Goal: Task Accomplishment & Management: Use online tool/utility

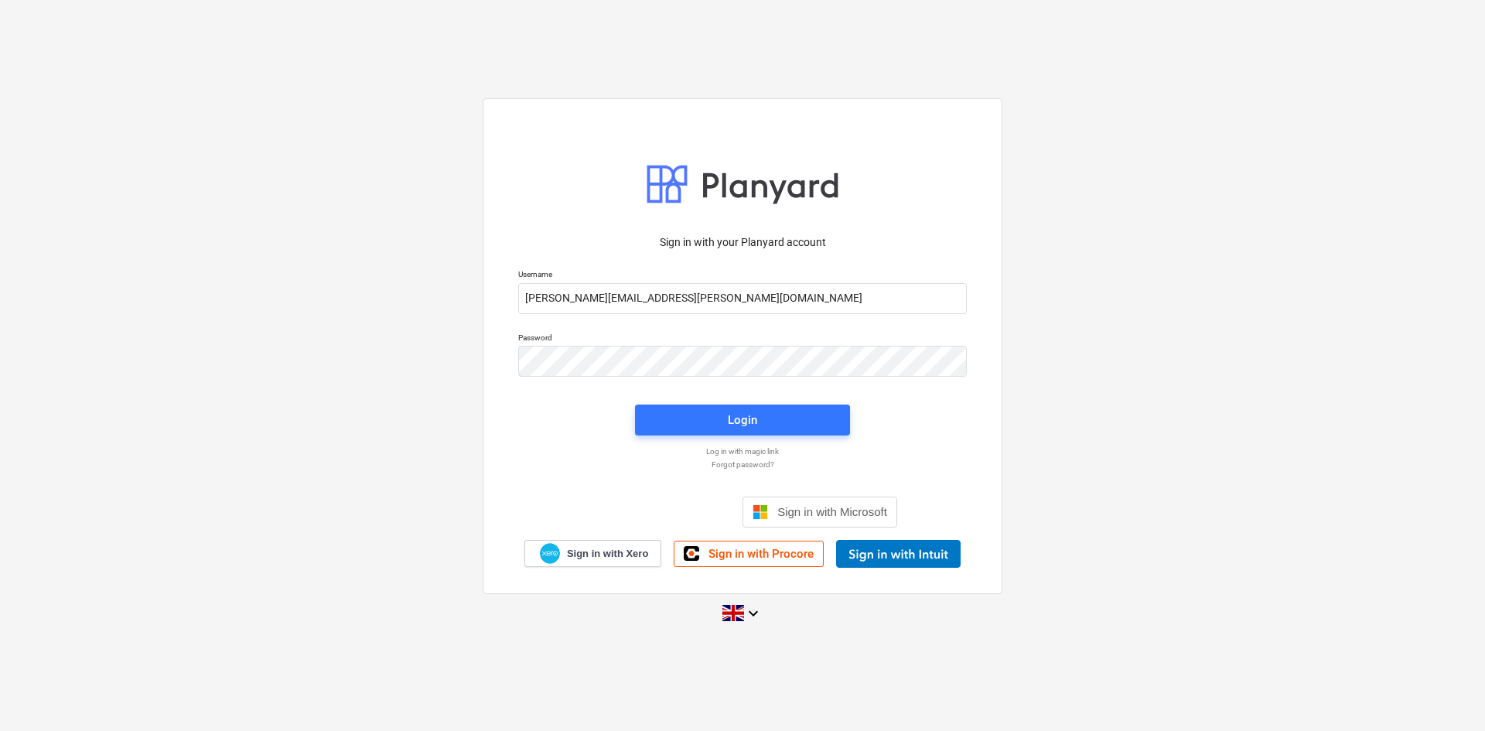
type input "[PERSON_NAME][EMAIL_ADDRESS][PERSON_NAME][DOMAIN_NAME]"
click at [760, 424] on span "Login" at bounding box center [742, 421] width 178 height 20
drag, startPoint x: 701, startPoint y: 291, endPoint x: 485, endPoint y: 278, distance: 216.1
click at [495, 272] on div "Sign in with your Planyard account Username [PERSON_NAME][EMAIL_ADDRESS][PERSON…" at bounding box center [743, 346] width 520 height 496
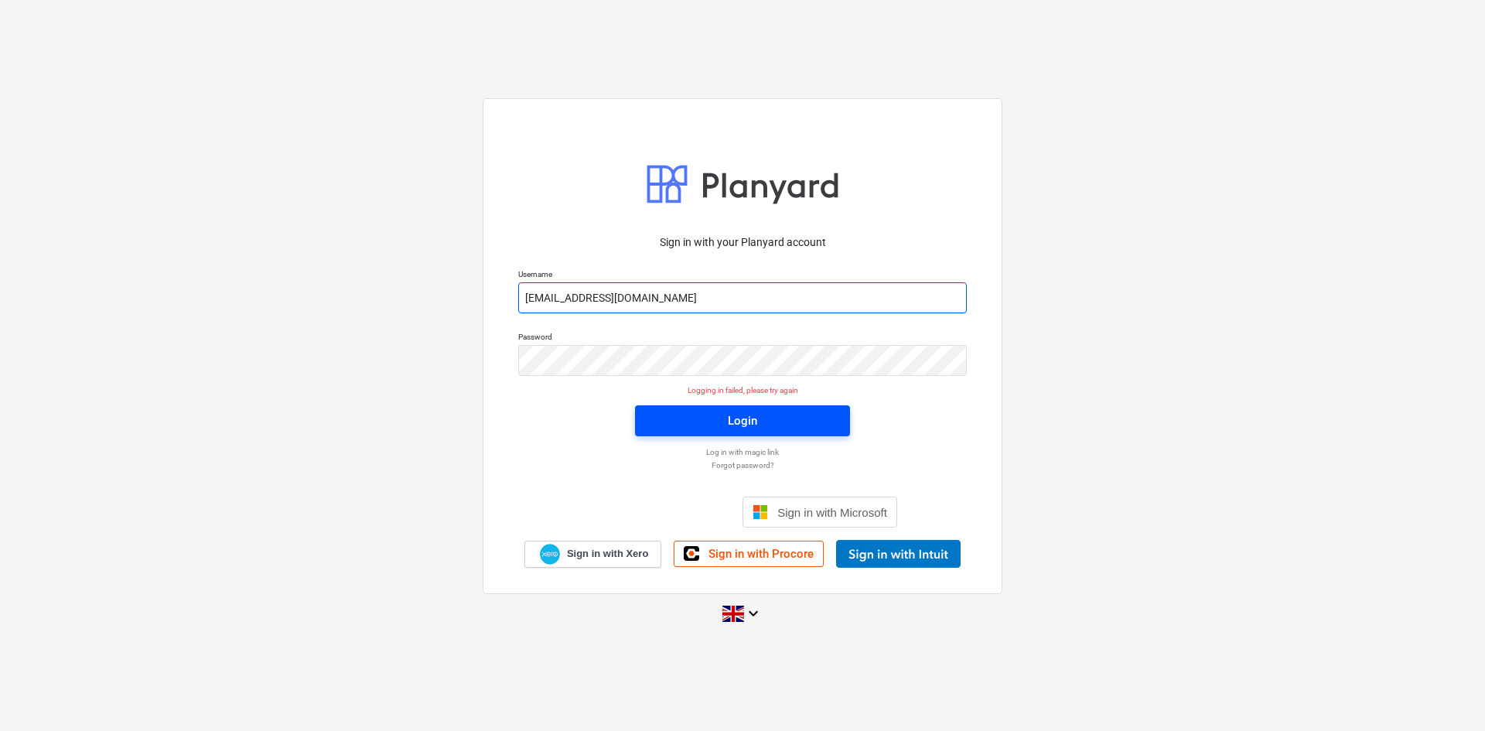
type input "[EMAIL_ADDRESS][DOMAIN_NAME]"
click at [740, 421] on div "Login" at bounding box center [742, 421] width 29 height 20
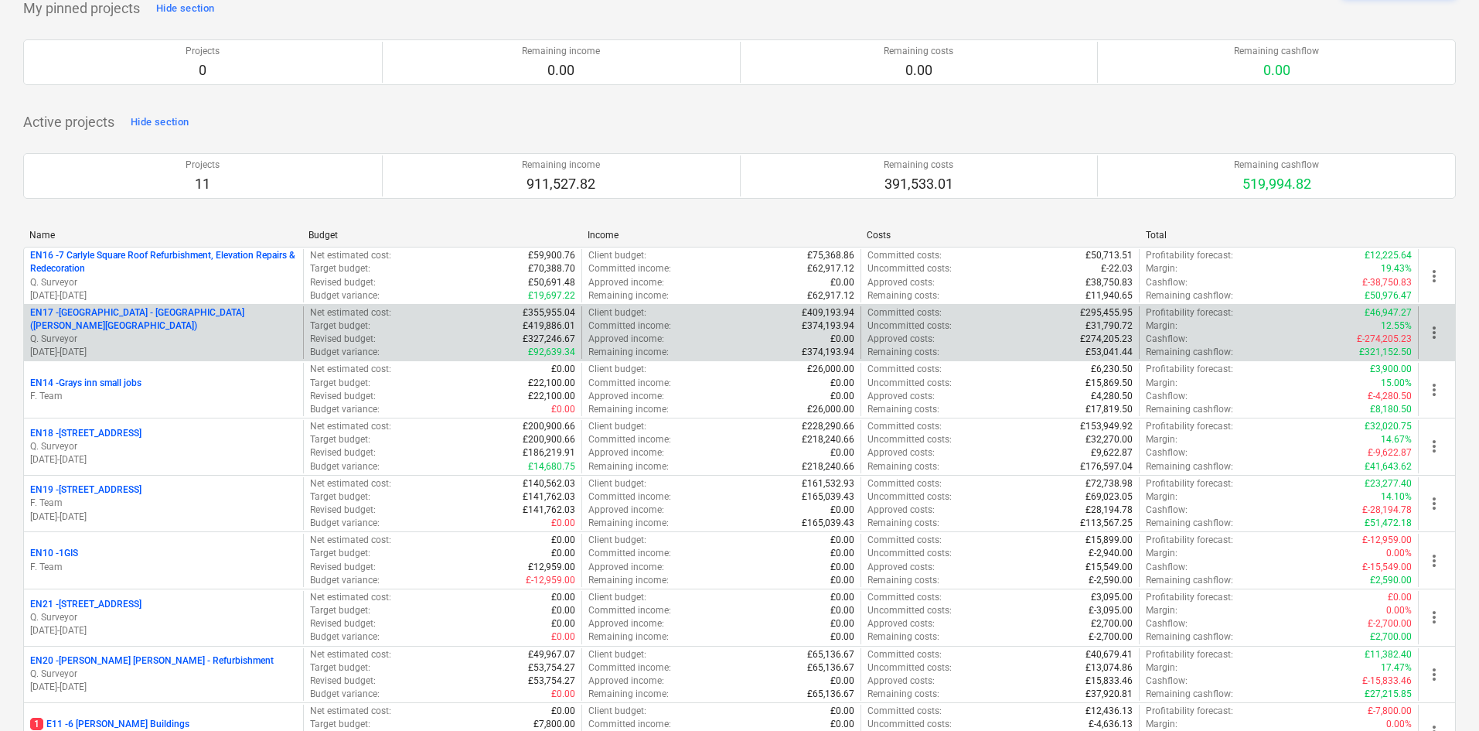
scroll to position [155, 0]
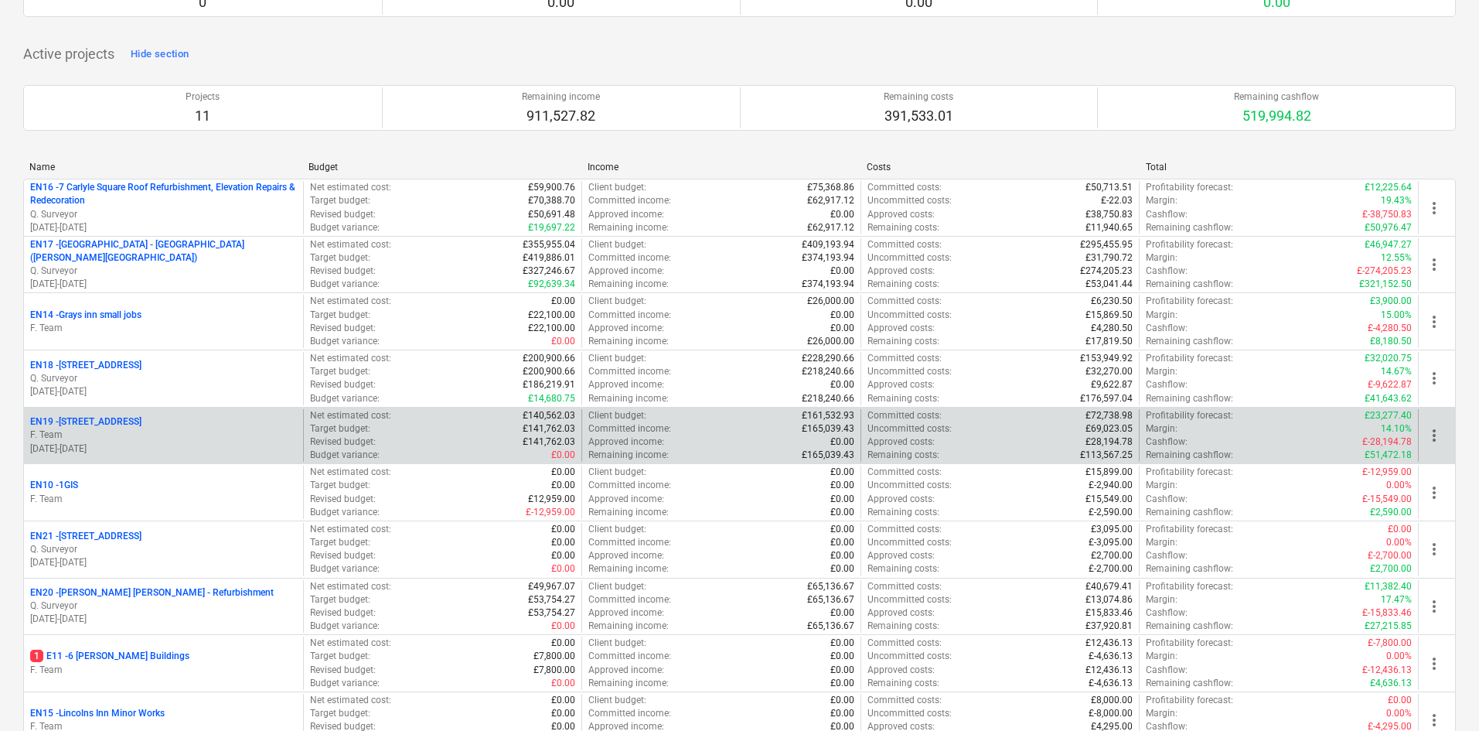
click at [163, 441] on p "F. Team" at bounding box center [163, 434] width 267 height 13
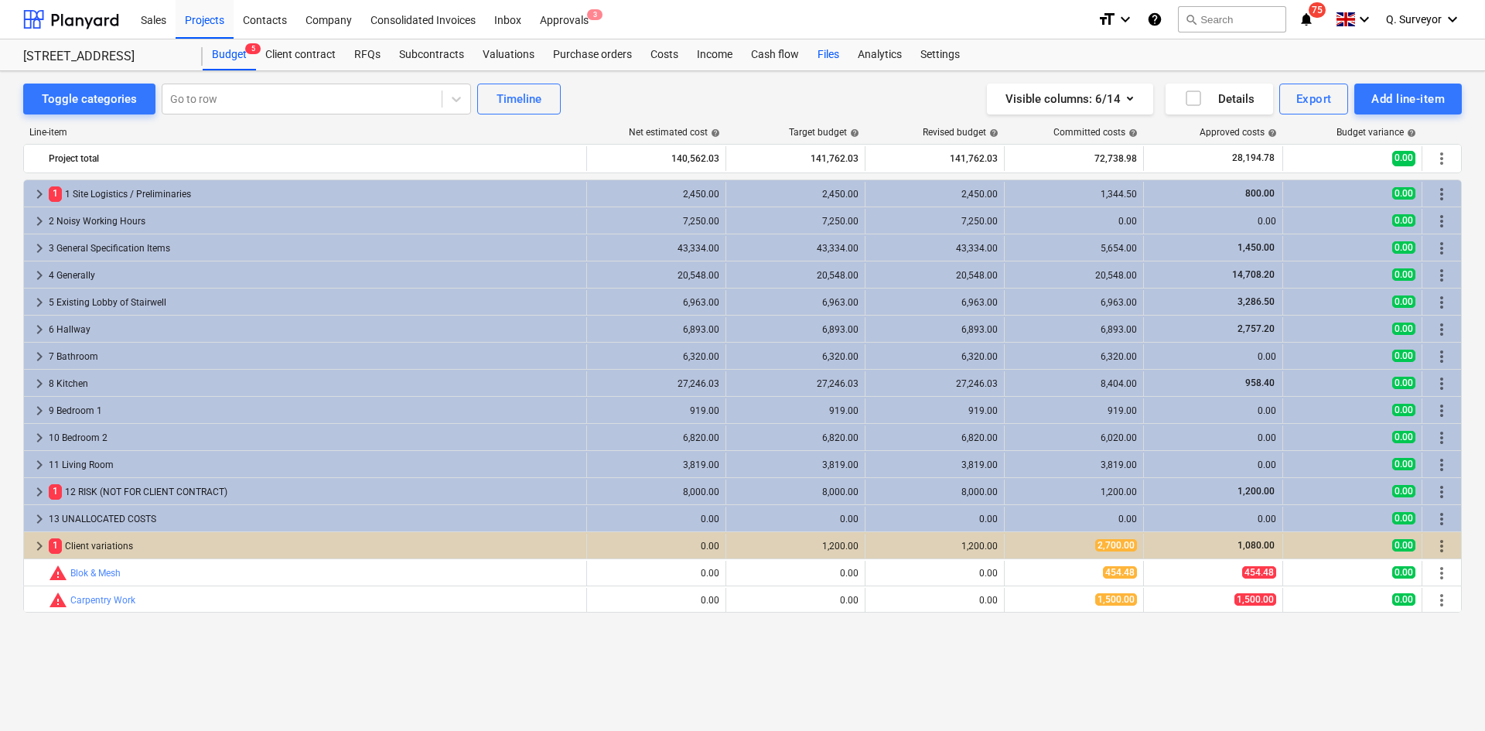
click at [832, 53] on div "Files" at bounding box center [828, 54] width 40 height 31
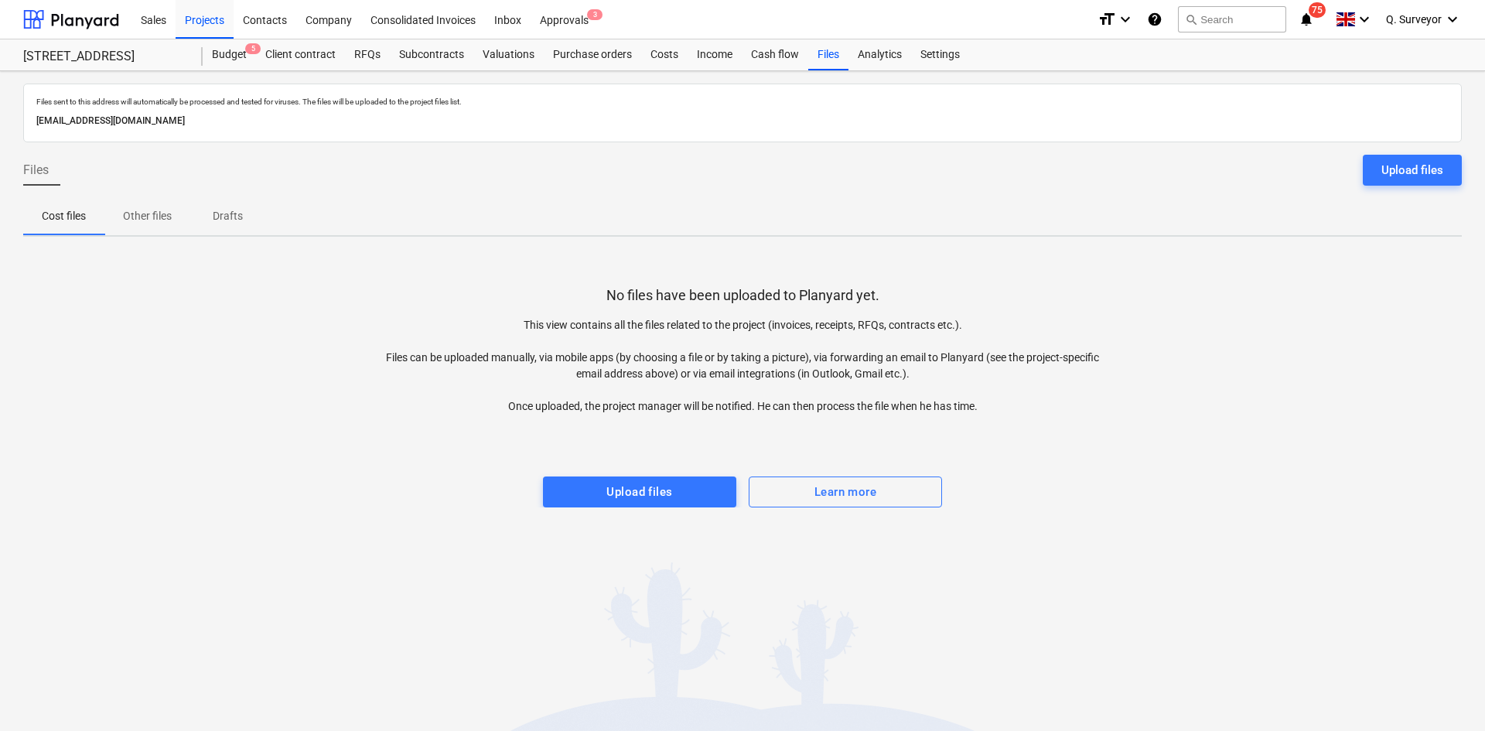
drag, startPoint x: 331, startPoint y: 125, endPoint x: 25, endPoint y: 126, distance: 306.2
click at [25, 126] on div "Files sent to this address will automatically be processed and tested for virus…" at bounding box center [742, 113] width 1438 height 59
copy p "[EMAIL_ADDRESS][DOMAIN_NAME]"
click at [824, 53] on div "Files 1" at bounding box center [828, 54] width 40 height 31
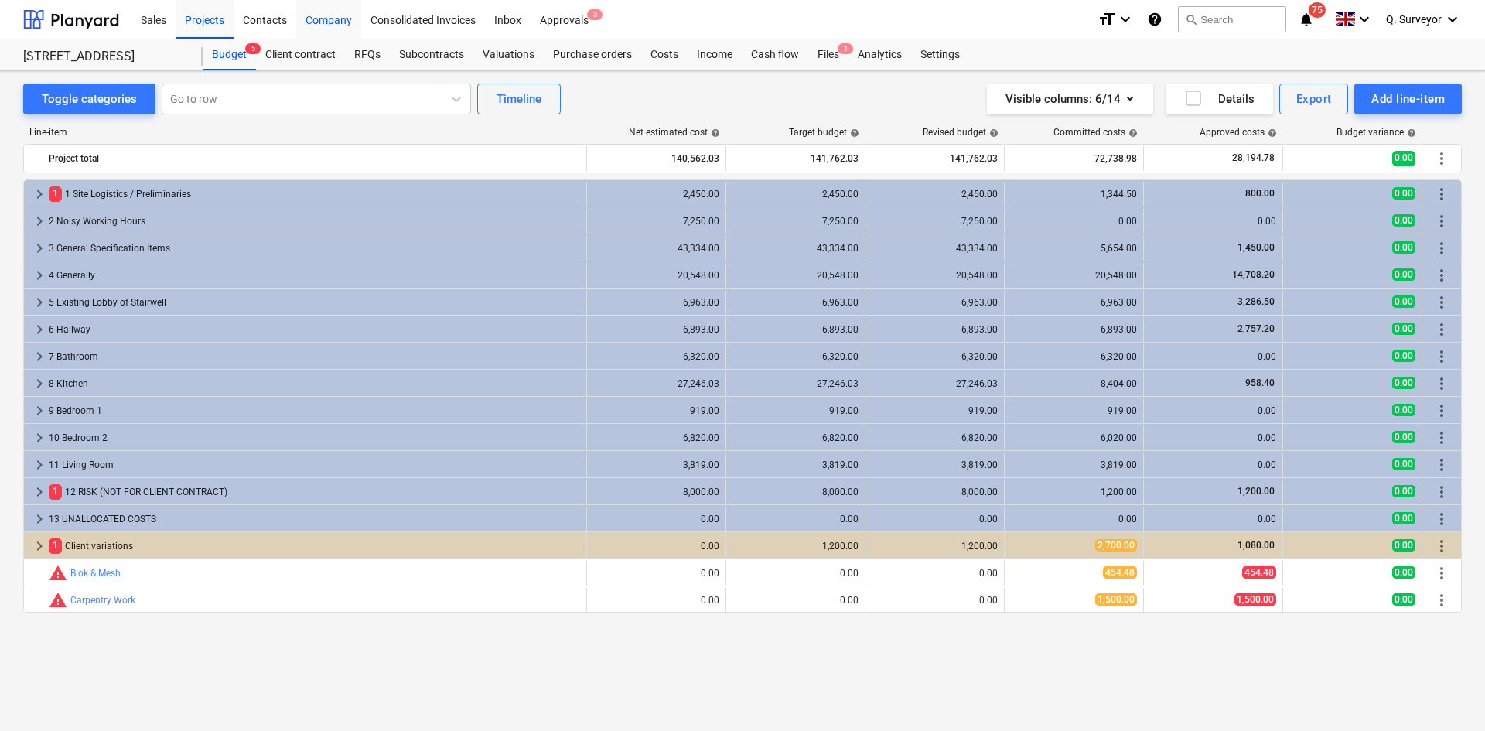
click at [336, 23] on div "Company" at bounding box center [328, 18] width 65 height 39
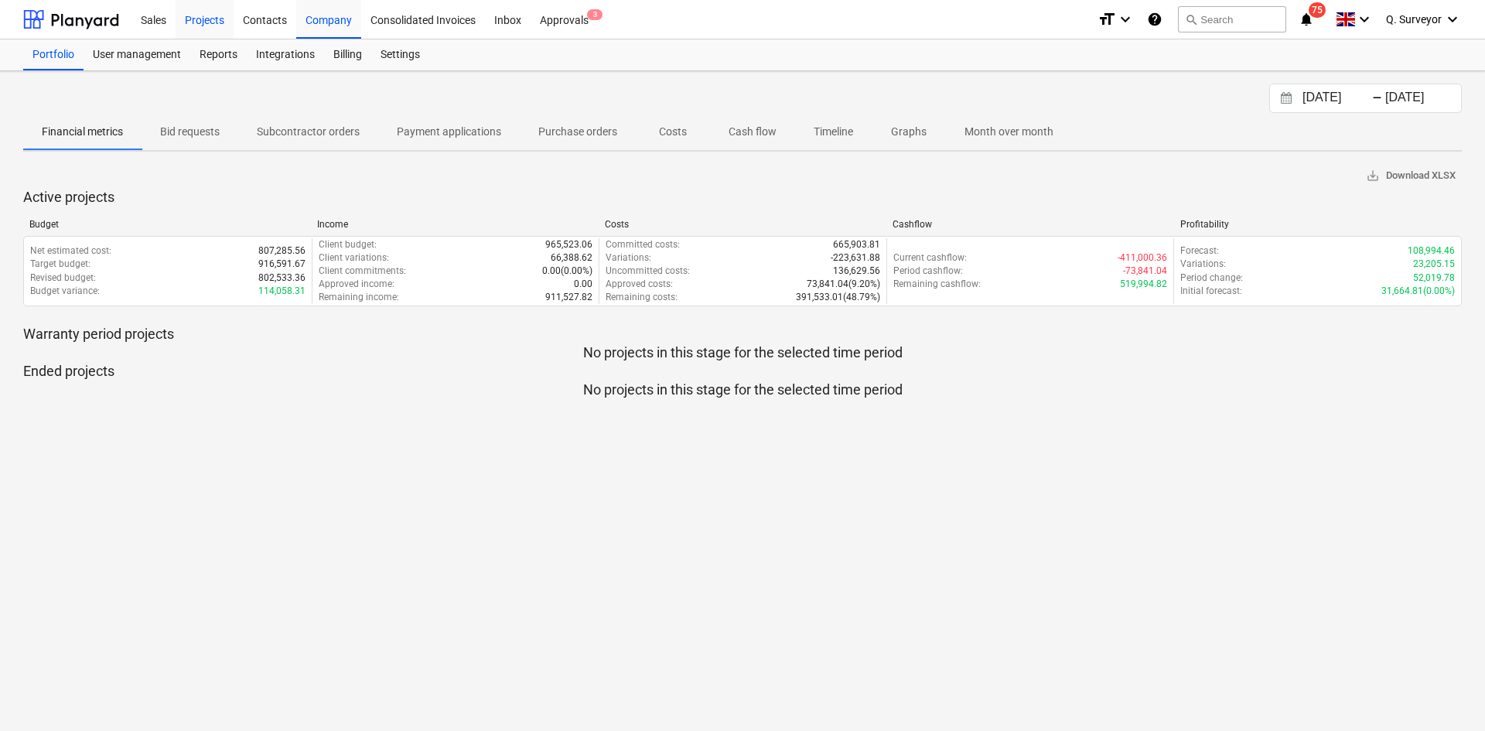
click at [218, 19] on div "Projects" at bounding box center [205, 18] width 58 height 39
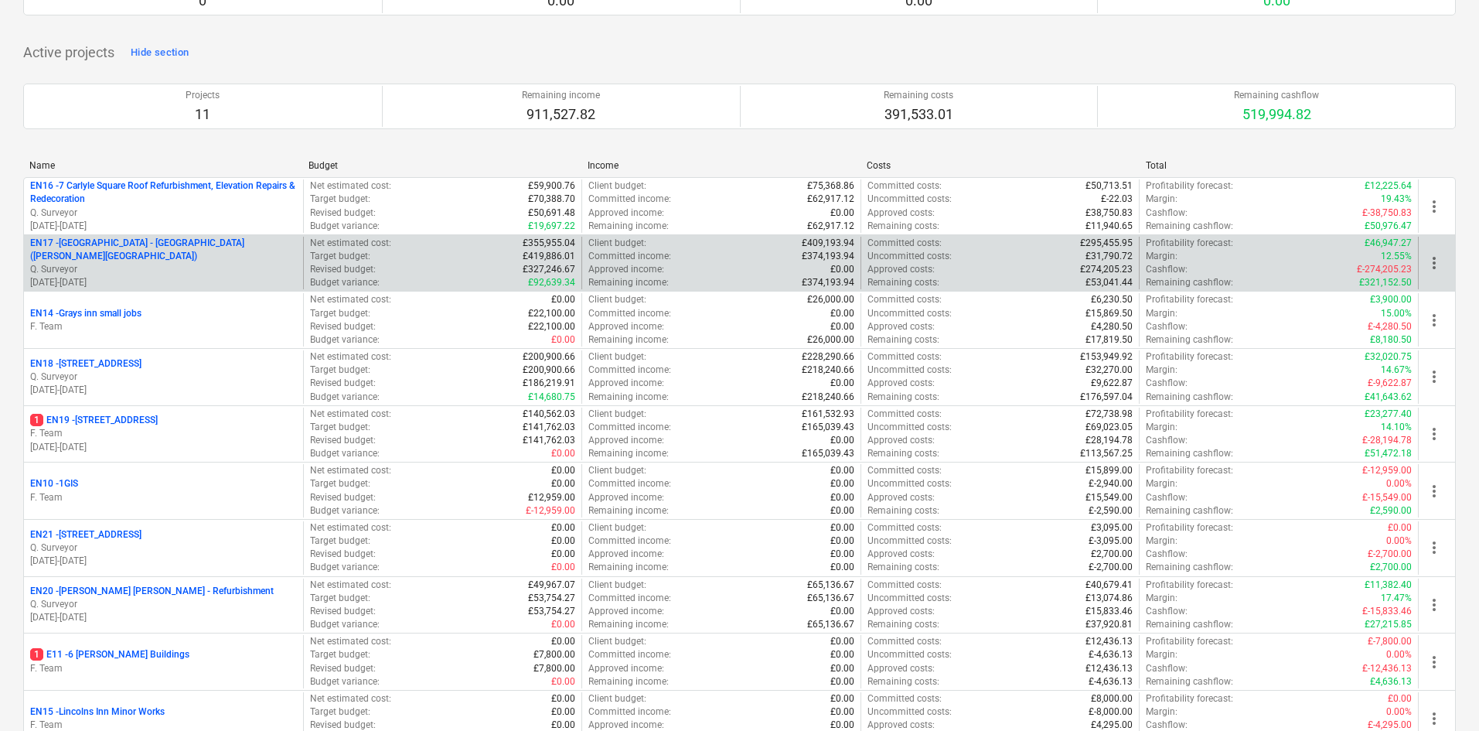
scroll to position [155, 0]
click at [171, 268] on p "Q. Surveyor" at bounding box center [163, 270] width 267 height 13
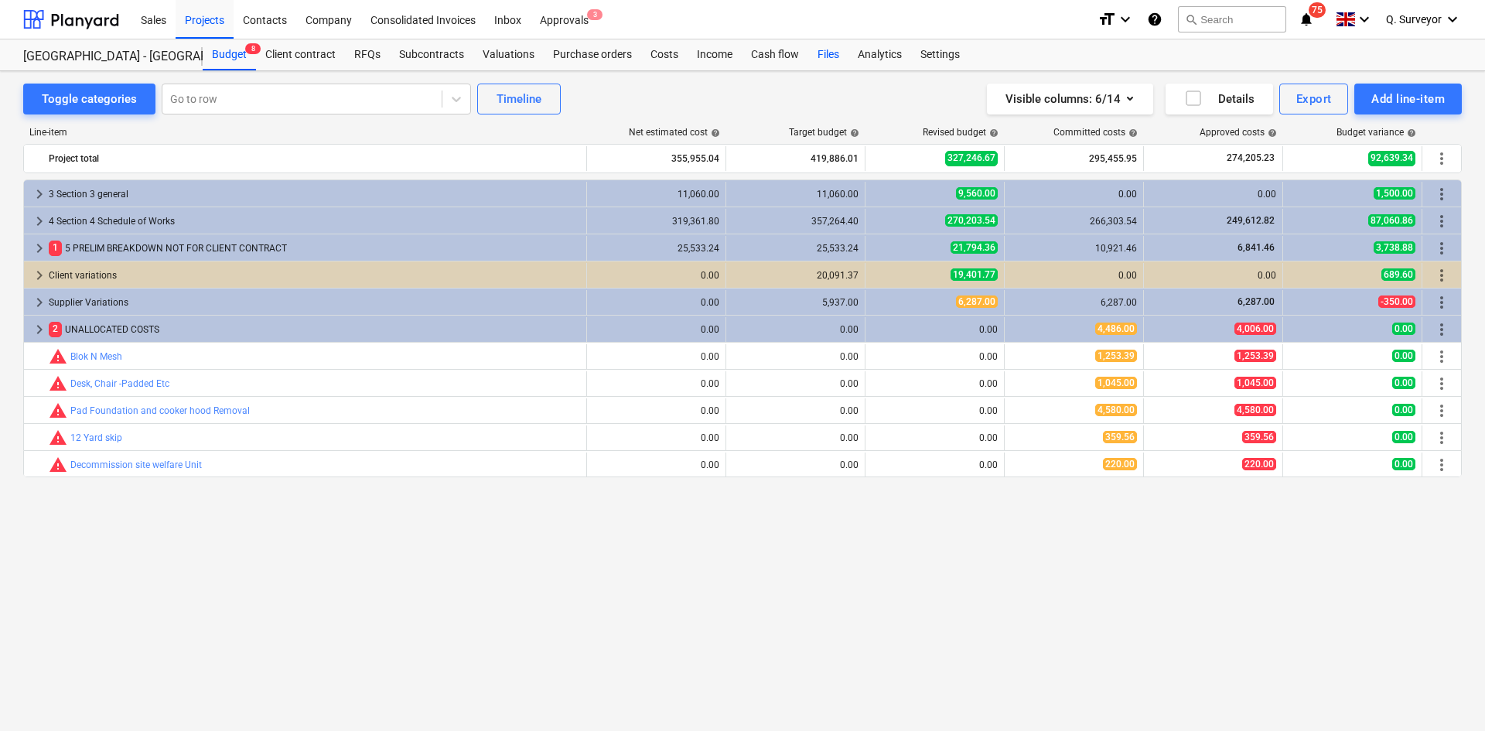
click at [824, 53] on div "Files" at bounding box center [828, 54] width 40 height 31
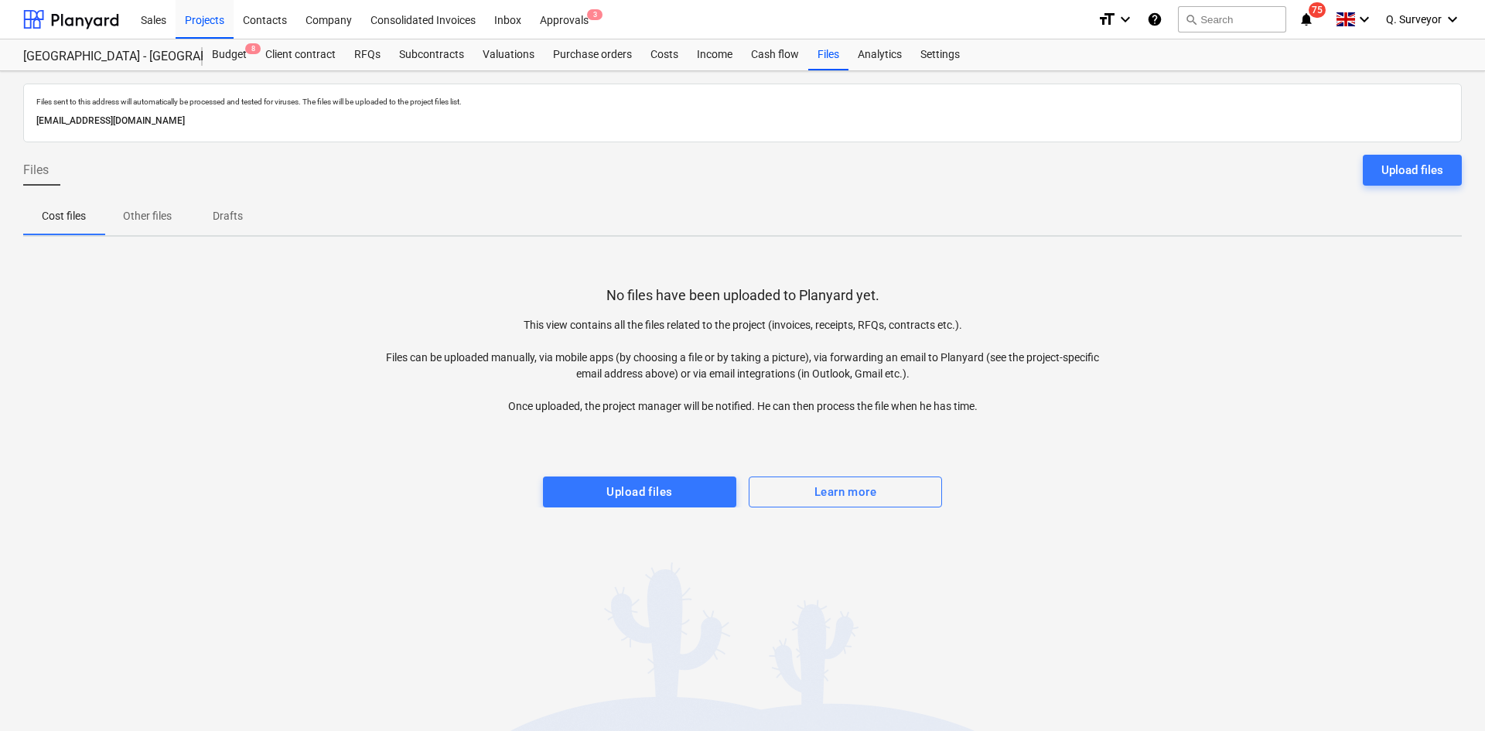
drag, startPoint x: 327, startPoint y: 124, endPoint x: 25, endPoint y: 124, distance: 302.3
click at [25, 124] on div "Files sent to this address will automatically be processed and tested for virus…" at bounding box center [742, 113] width 1438 height 59
copy p "[EMAIL_ADDRESS][DOMAIN_NAME]"
click at [834, 63] on div "Files" at bounding box center [828, 54] width 40 height 31
click at [336, 129] on div "[EMAIL_ADDRESS][DOMAIN_NAME]" at bounding box center [742, 121] width 1418 height 22
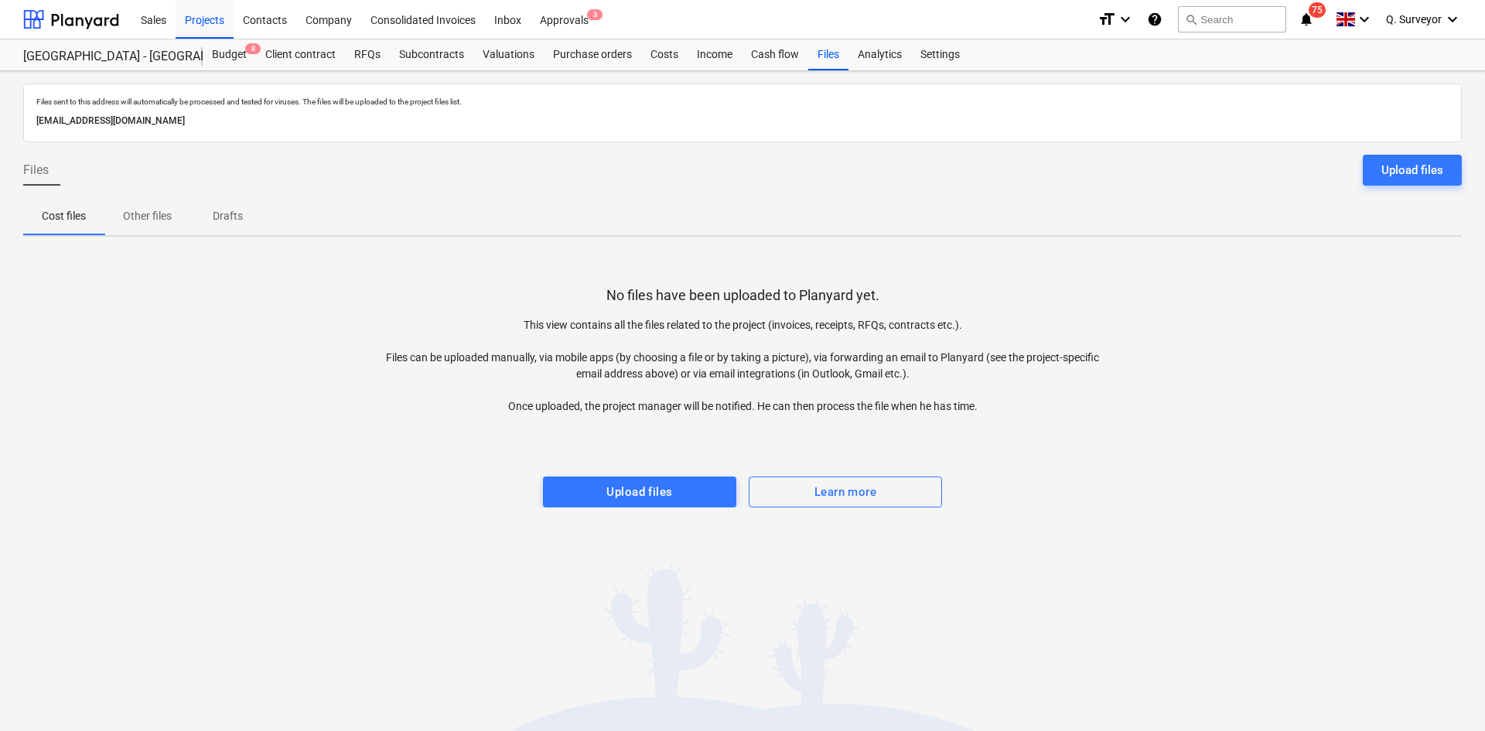
drag, startPoint x: 326, startPoint y: 124, endPoint x: -8, endPoint y: 124, distance: 334.0
click at [0, 124] on html "Sales Projects Contacts Company Consolidated Invoices Inbox Approvals 3 format_…" at bounding box center [742, 365] width 1485 height 731
copy p "[EMAIL_ADDRESS][DOMAIN_NAME]"
click at [212, 19] on div "Projects" at bounding box center [205, 18] width 58 height 39
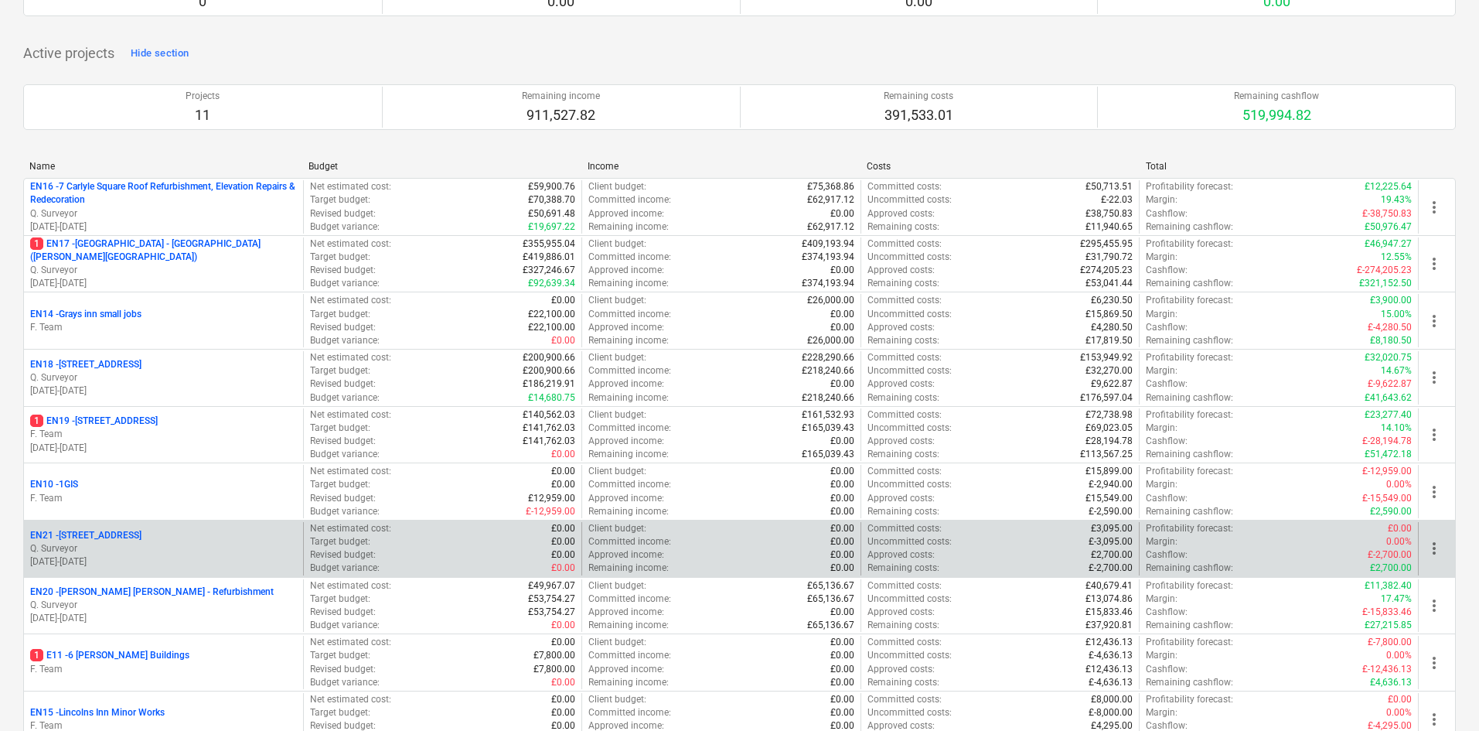
scroll to position [155, 0]
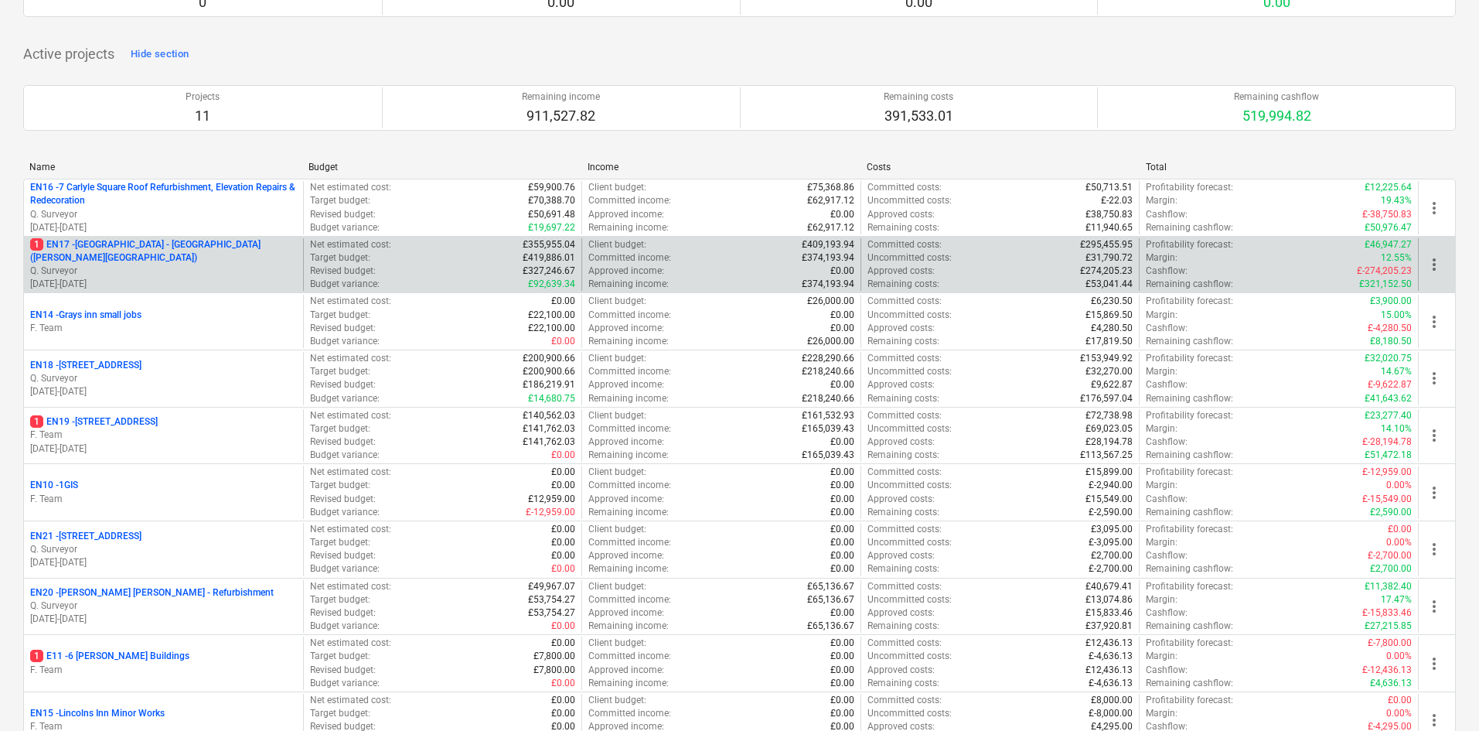
click at [233, 253] on p "1 EN17 - [GEOGRAPHIC_DATA] - [GEOGRAPHIC_DATA] ([PERSON_NAME][GEOGRAPHIC_DATA])" at bounding box center [163, 251] width 267 height 26
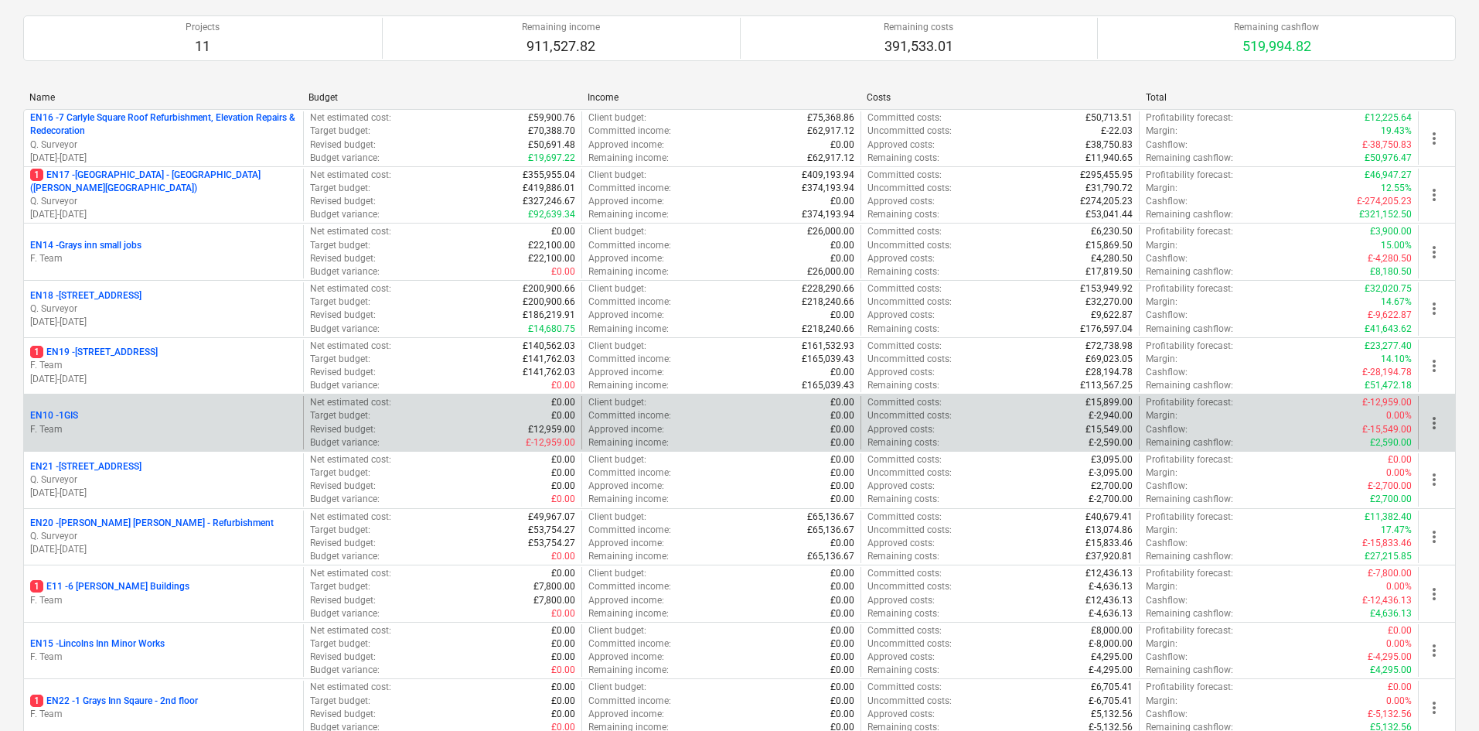
scroll to position [199, 0]
